Goal: Use online tool/utility: Utilize a website feature to perform a specific function

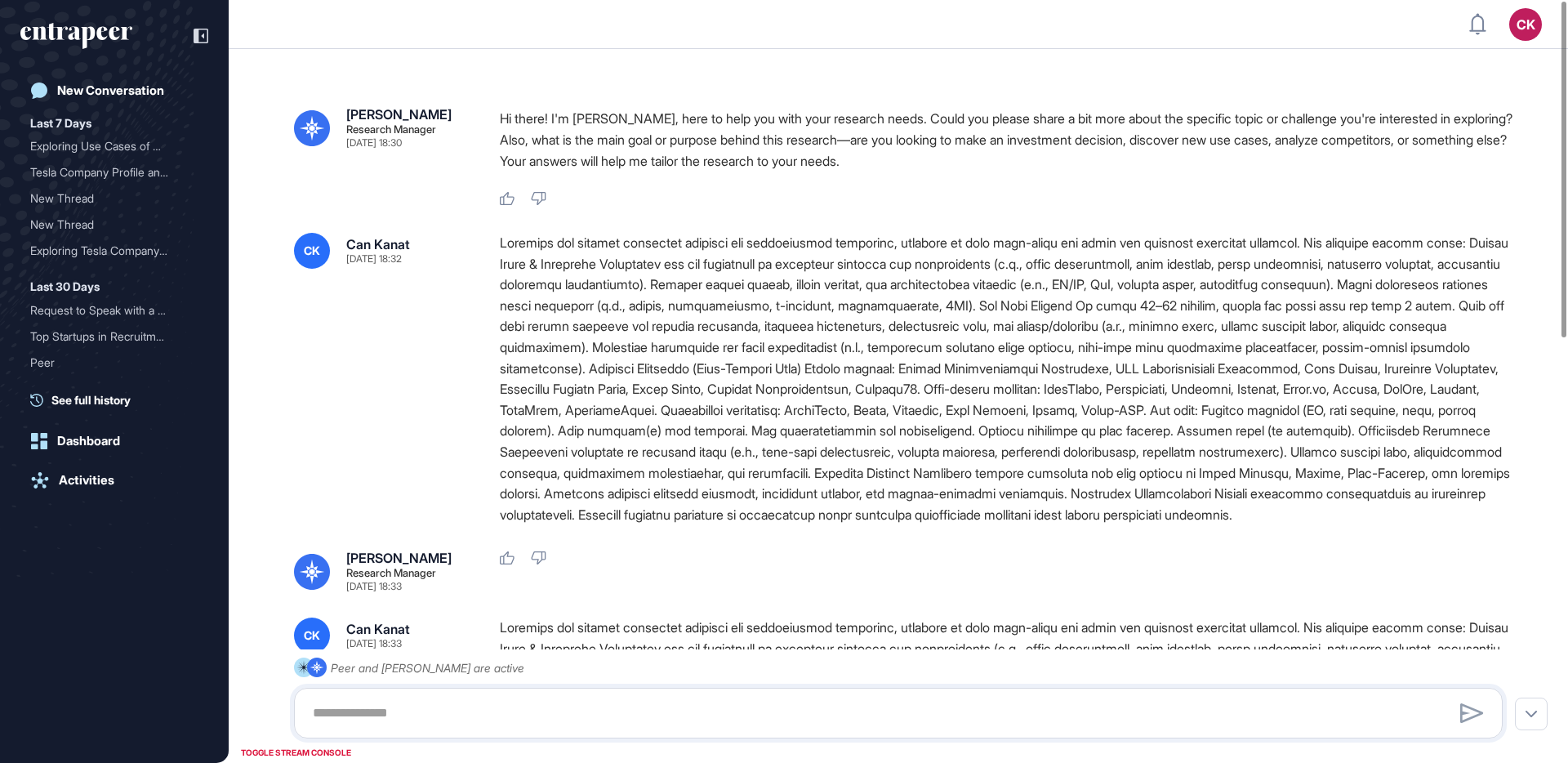
drag, startPoint x: 925, startPoint y: 541, endPoint x: 464, endPoint y: 260, distance: 539.9
click at [464, 260] on div "CK Can Kanat [DATE] 18:32" at bounding box center [899, 379] width 1209 height 293
copy div "Loremips dol sitamet consectet adipisci eli seddoeiusmod temporinc, utlabore et…"
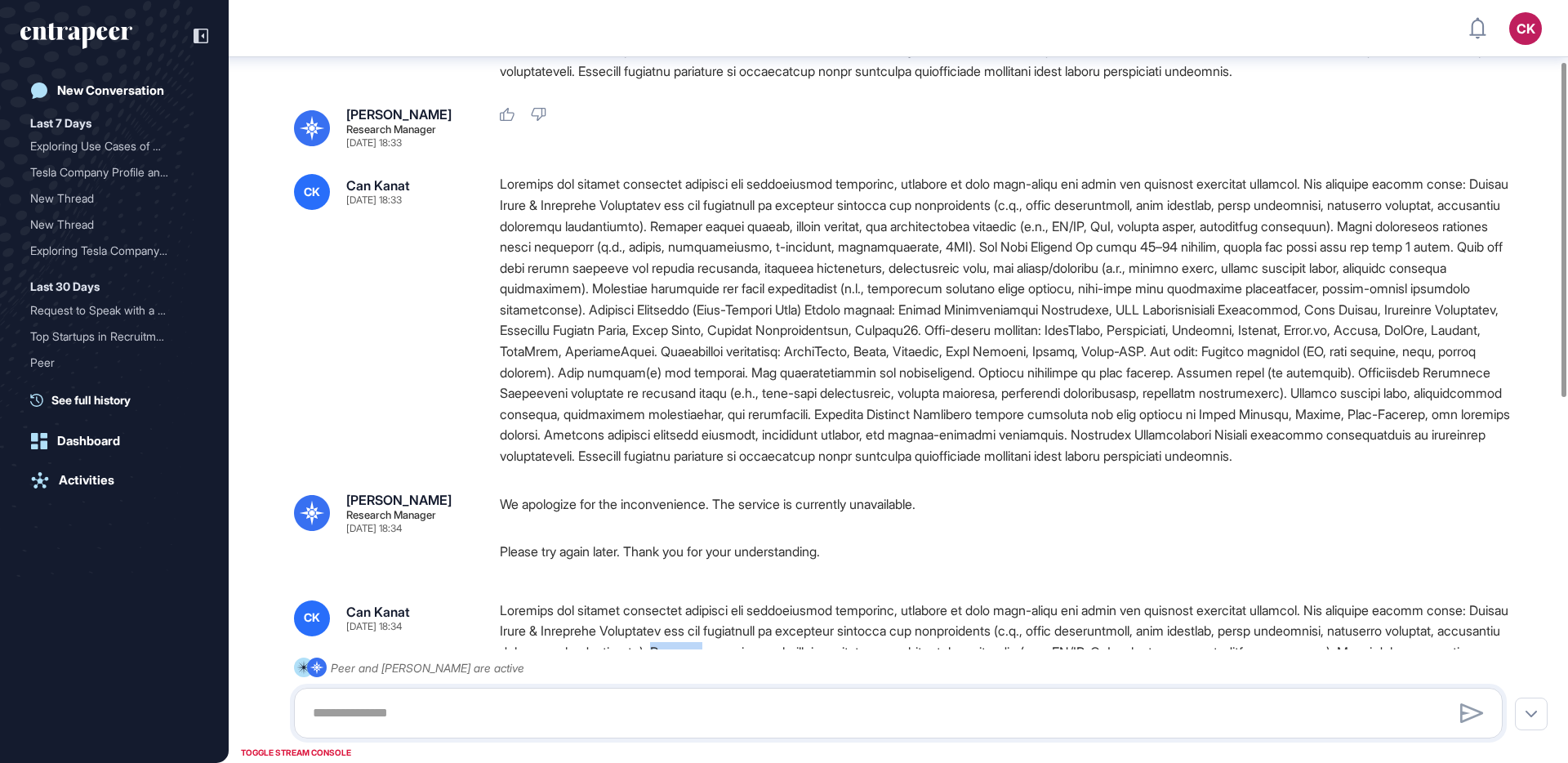
scroll to position [48, 0]
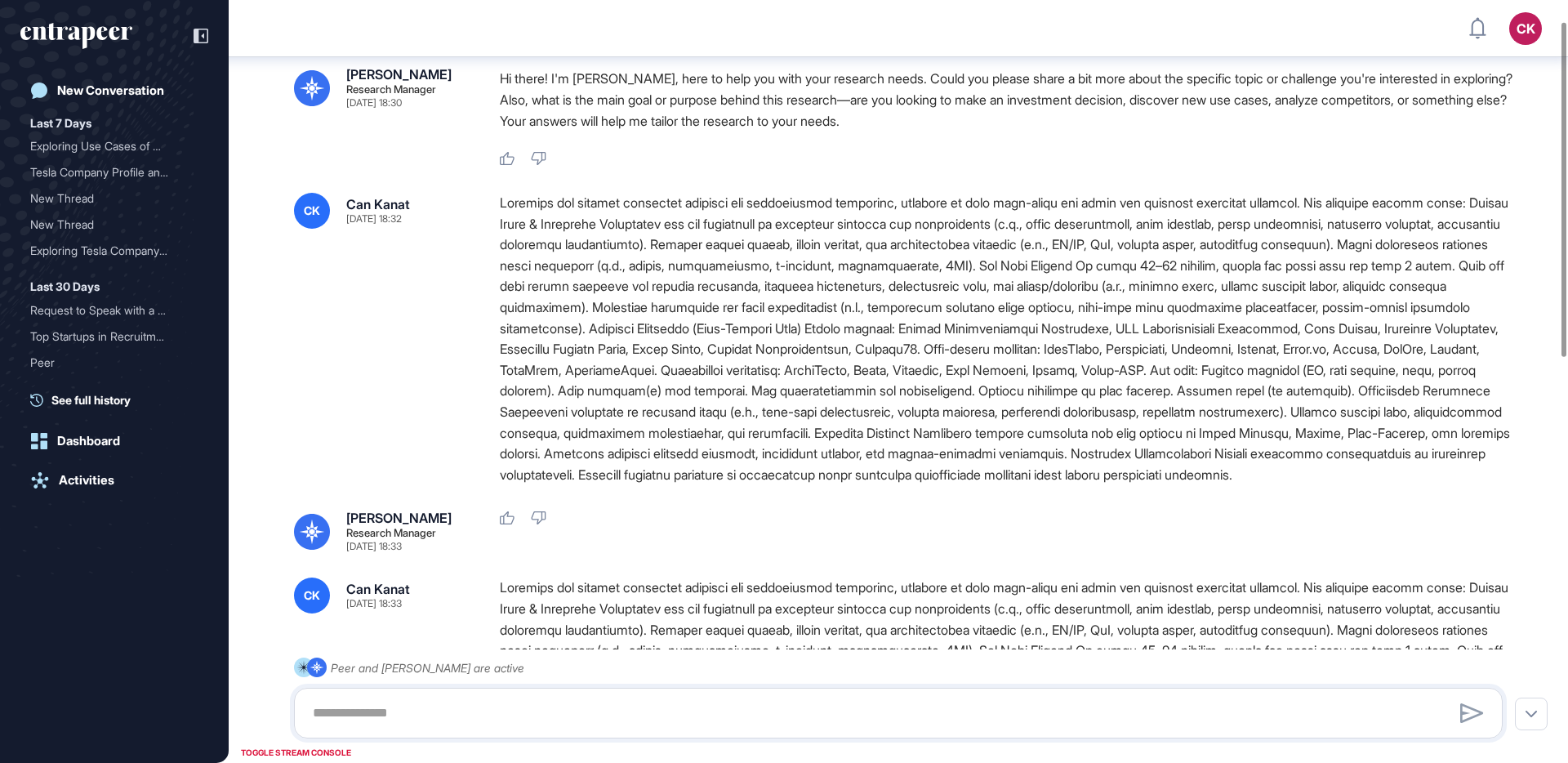
copy div "Loremips dol sitamet consectet adipisci eli seddoeiusmod temporinc, utlabore et…"
click at [111, 86] on div "New Conversation" at bounding box center [111, 91] width 107 height 15
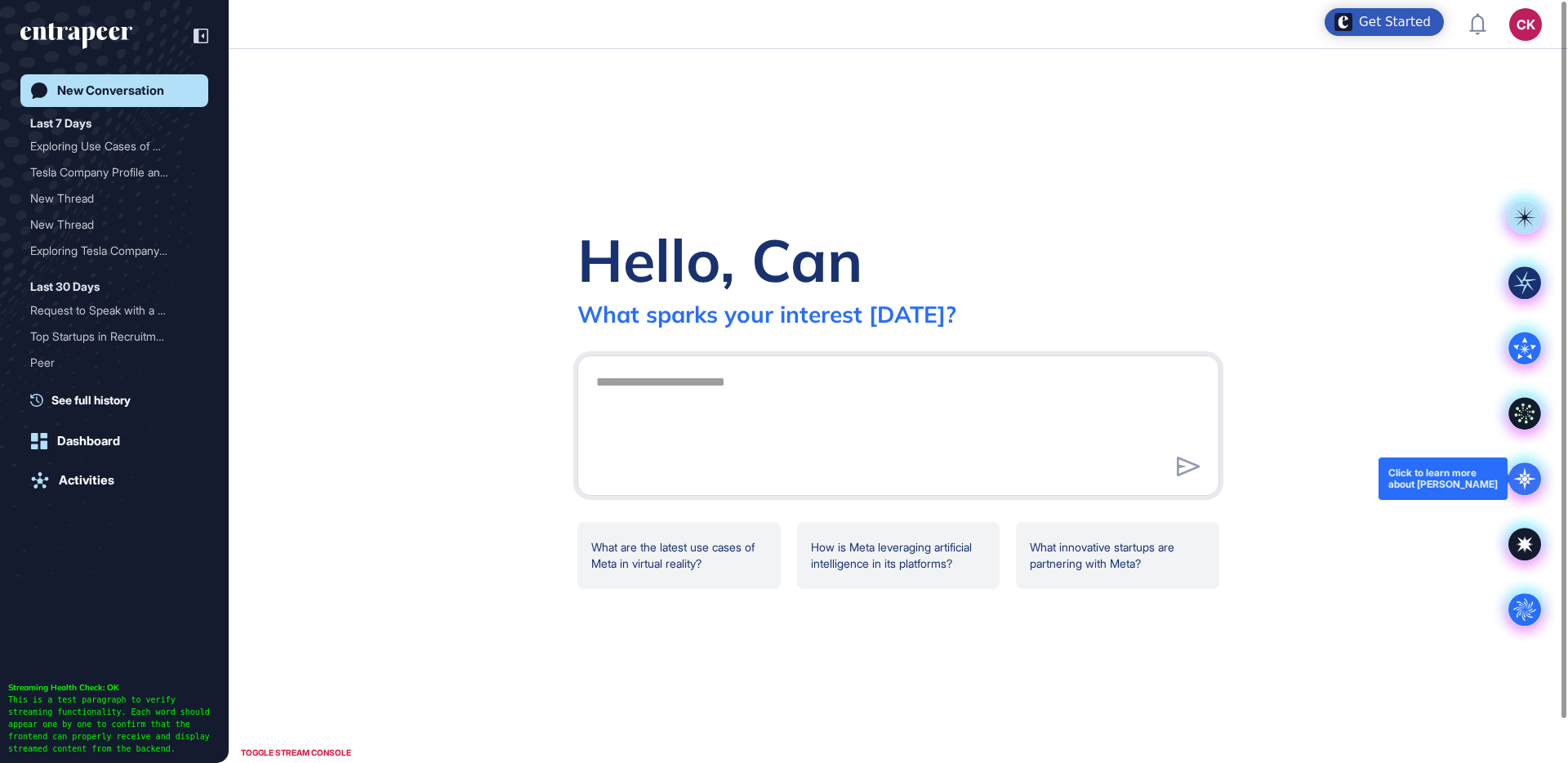
click at [1469, 475] on icon at bounding box center [1525, 479] width 23 height 23
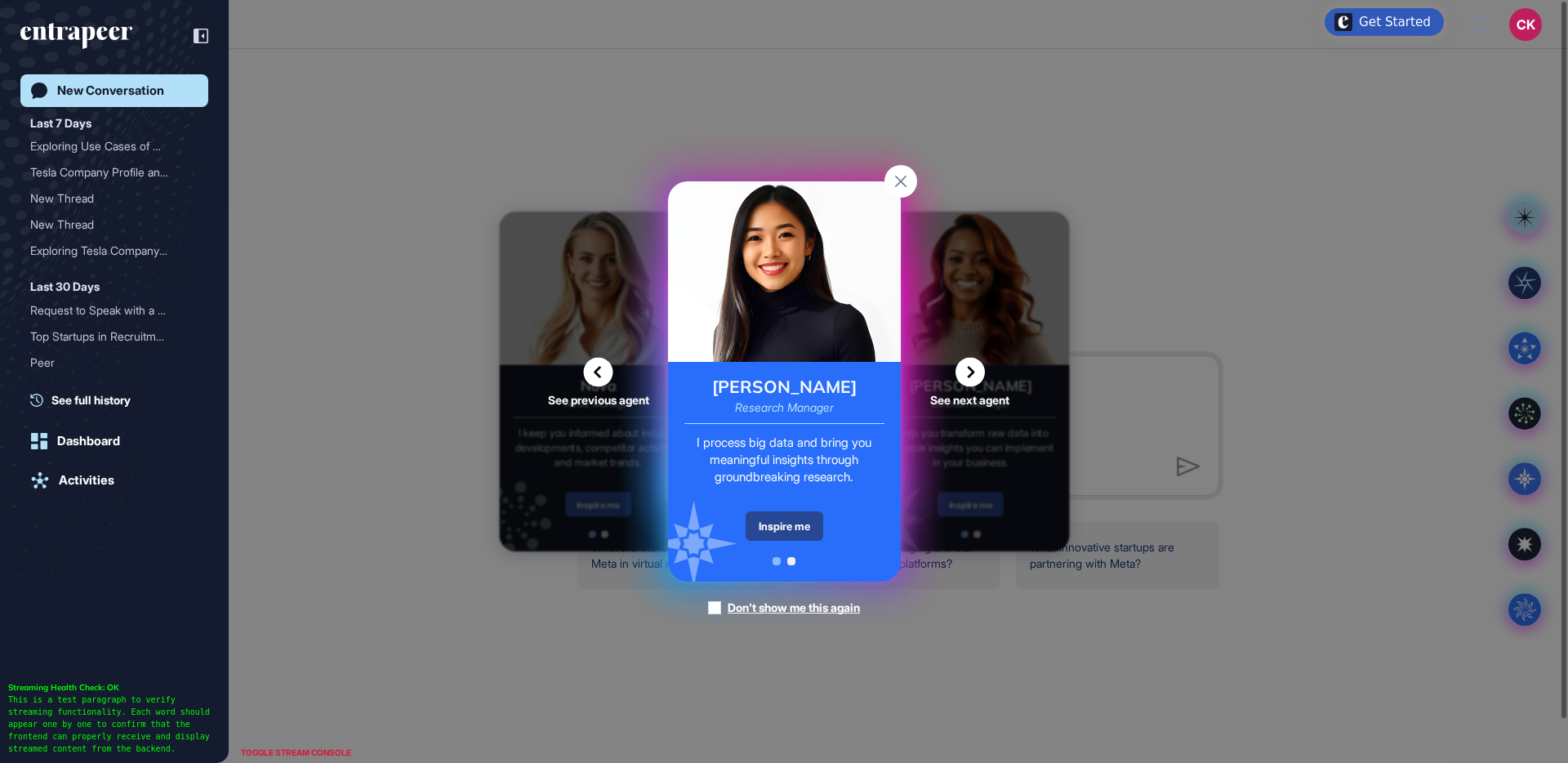
click at [790, 522] on div "Inspire me" at bounding box center [784, 525] width 77 height 29
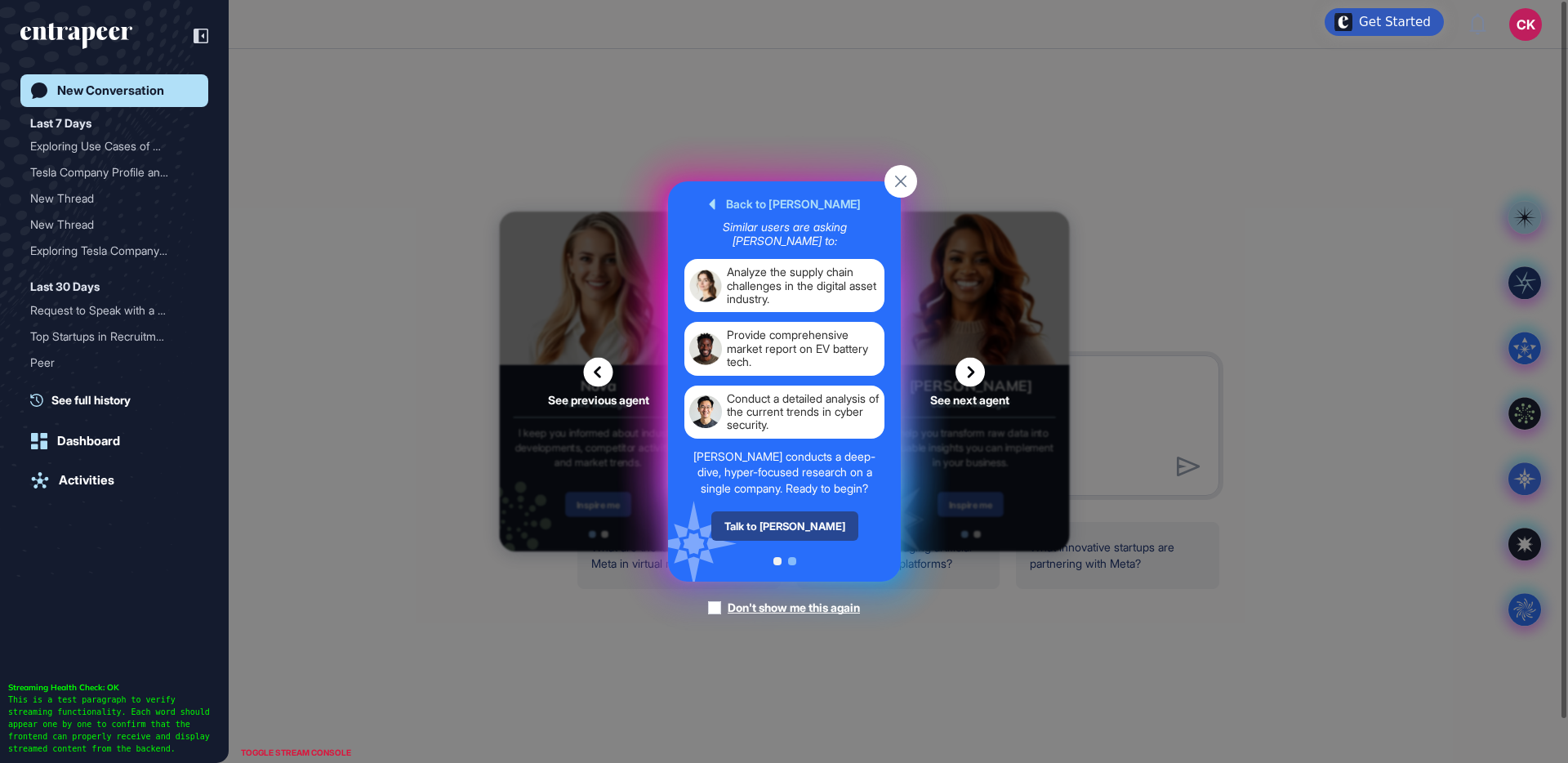
click at [786, 531] on div "Talk to [PERSON_NAME]" at bounding box center [784, 525] width 147 height 29
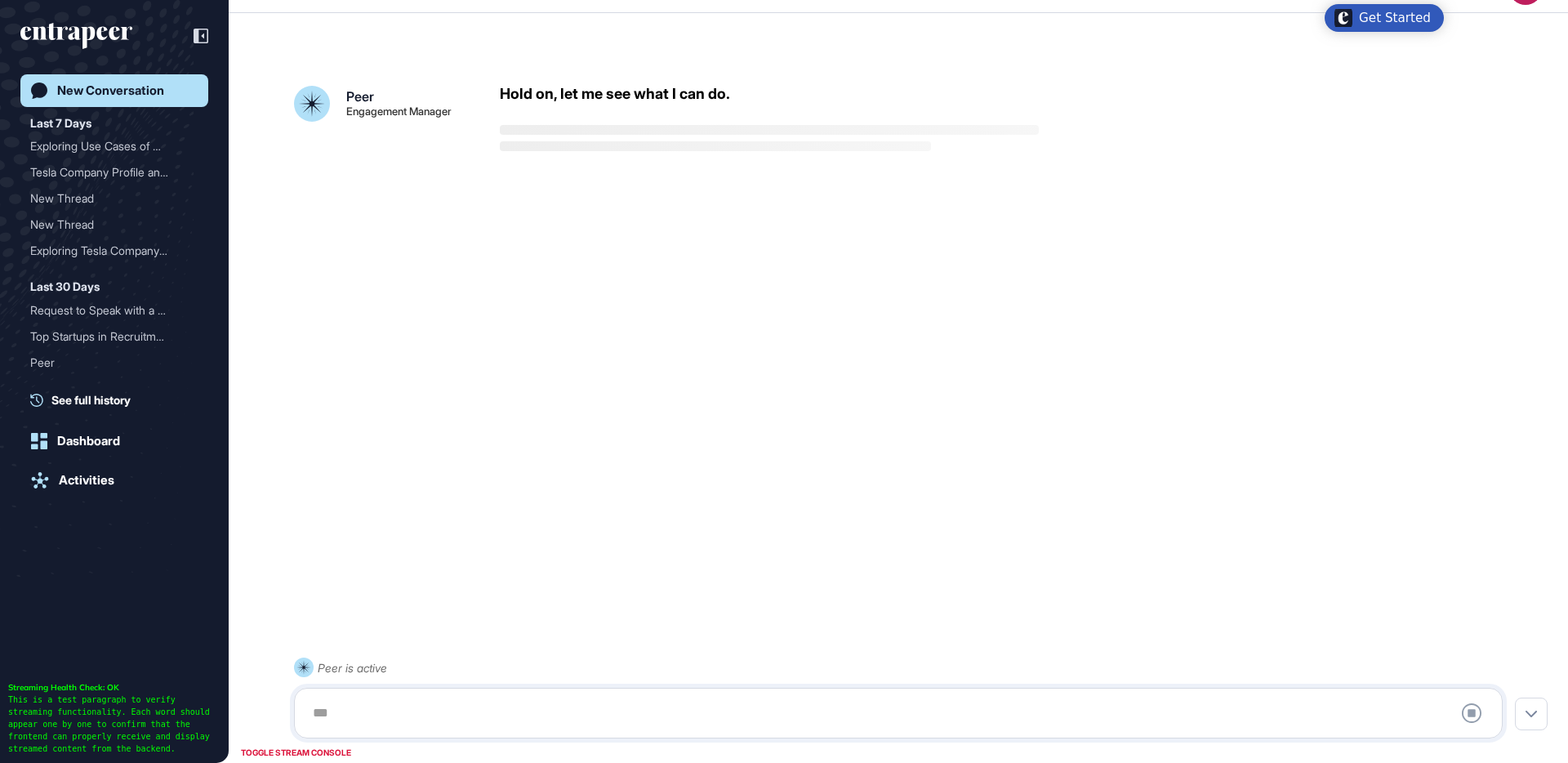
scroll to position [46, 0]
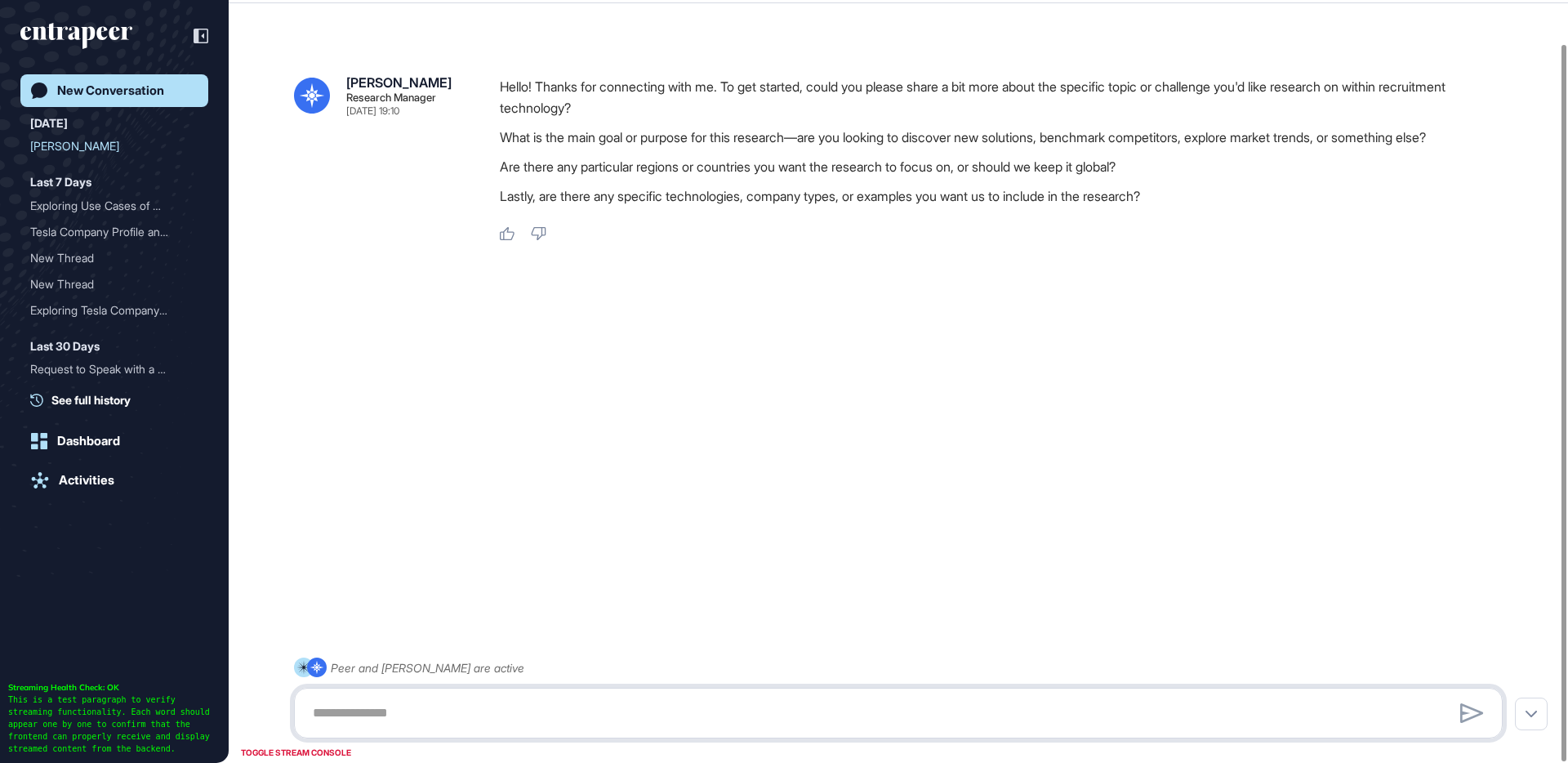
click at [642, 702] on textarea at bounding box center [898, 712] width 1191 height 32
paste textarea "**********"
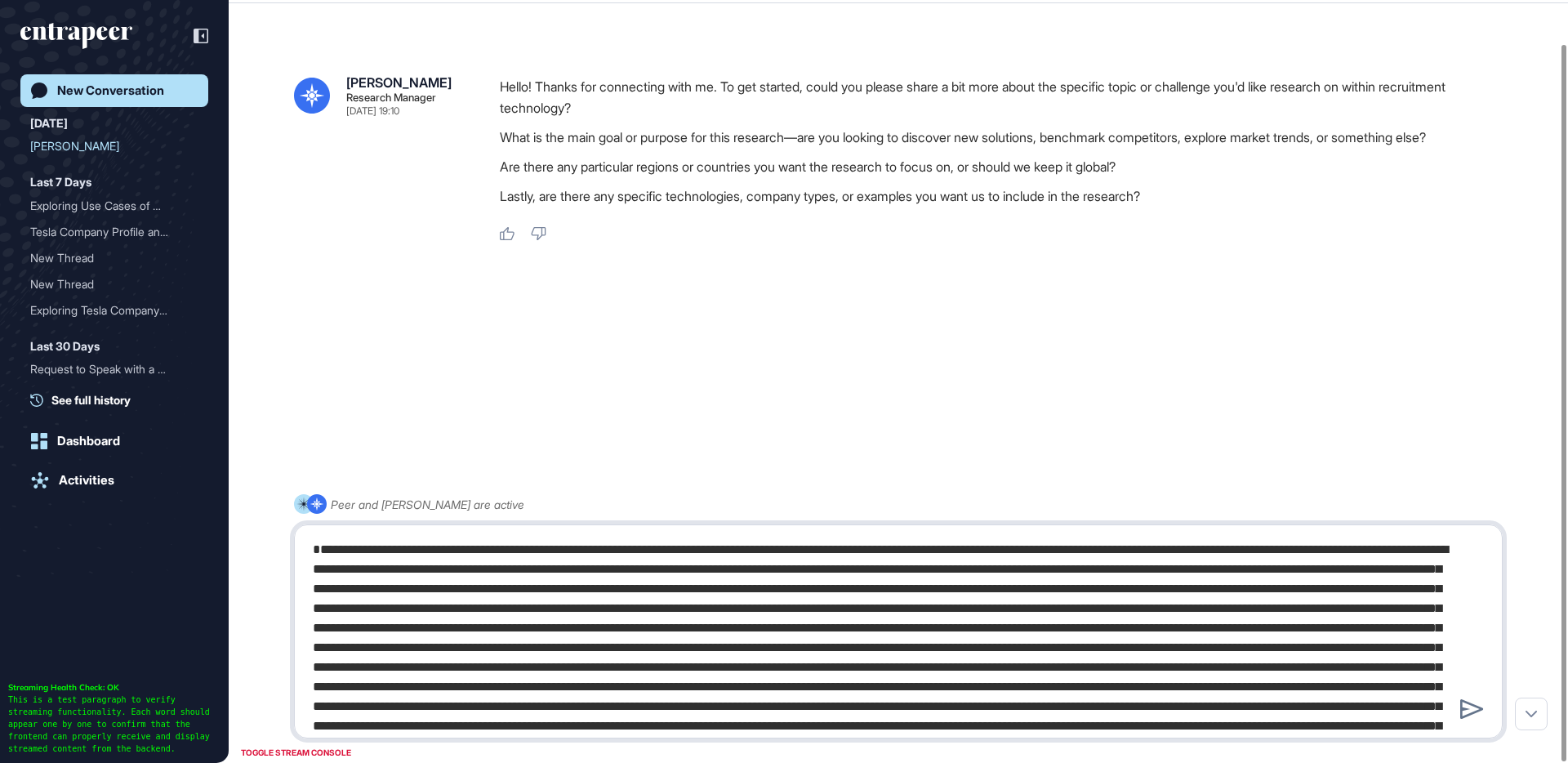
scroll to position [83, 0]
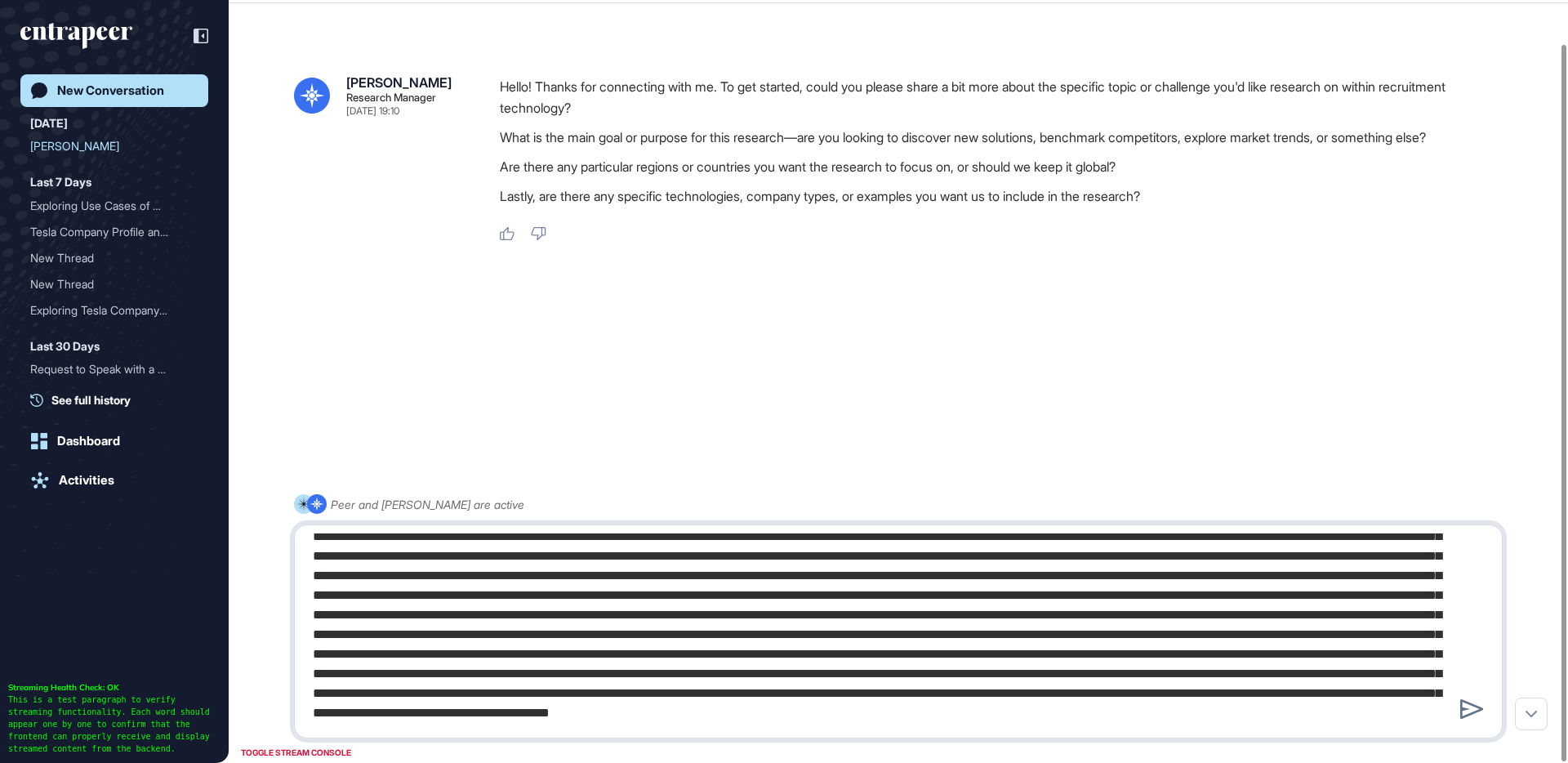
type textarea "**********"
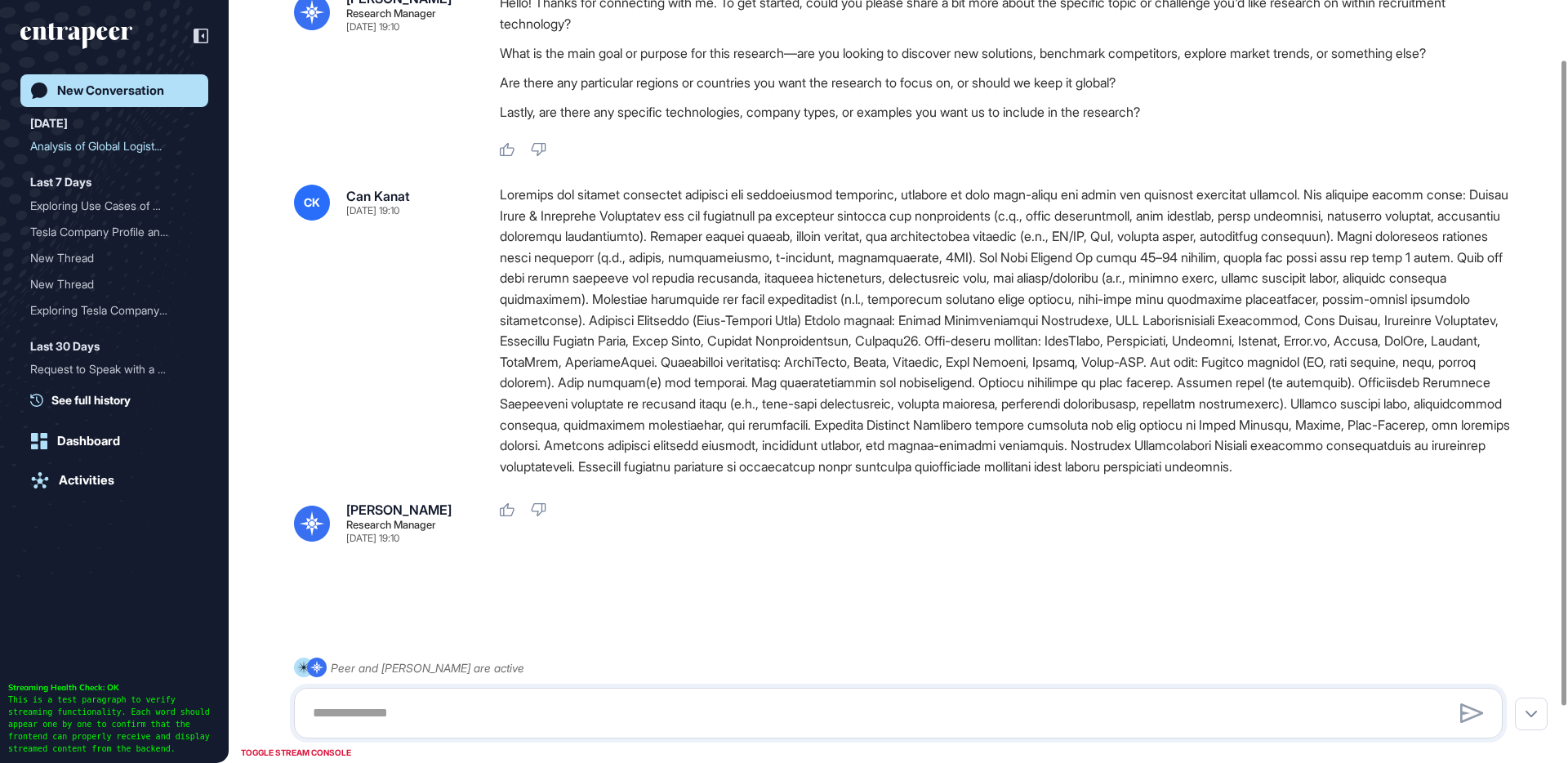
scroll to position [136, 0]
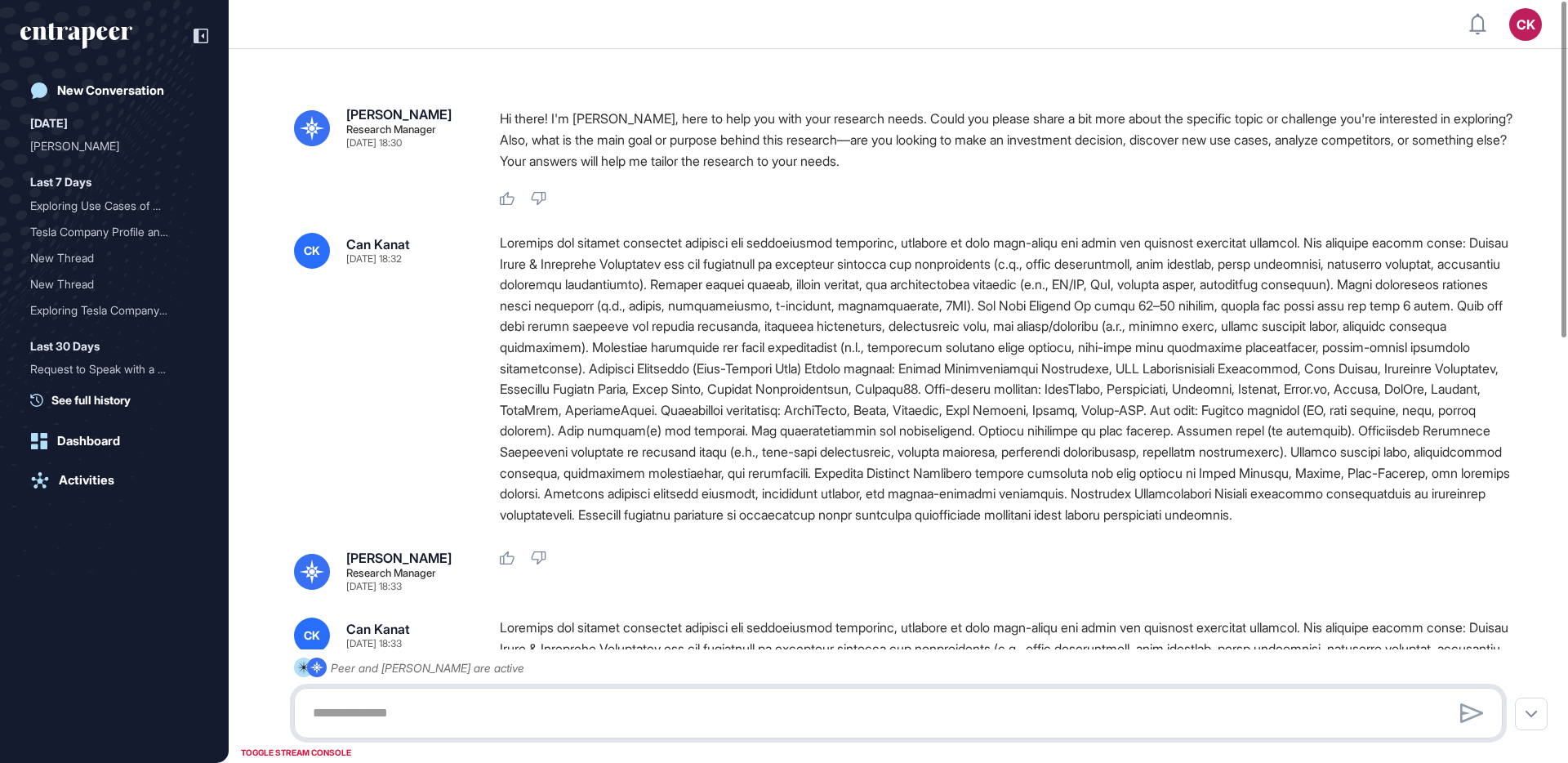
scroll to position [1, 1]
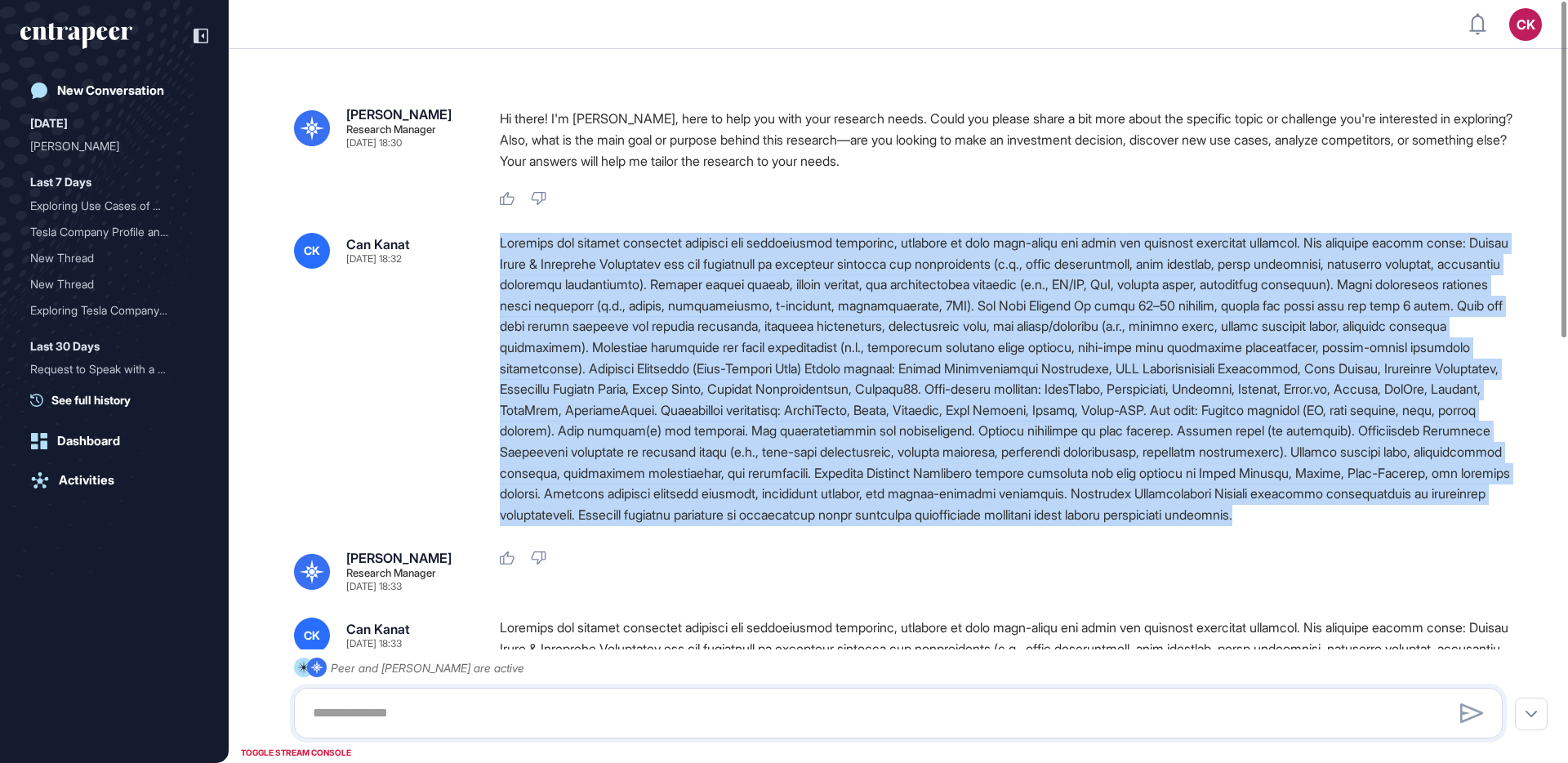
drag, startPoint x: 493, startPoint y: 235, endPoint x: 974, endPoint y: 536, distance: 567.4
click at [974, 525] on div "CK Can Kanat [DATE] 18:32" at bounding box center [899, 379] width 1209 height 293
copy div "Loremips dol sitamet consectet adipisci eli seddoeiusmod temporinc, utlabore et…"
